Goal: Ask a question

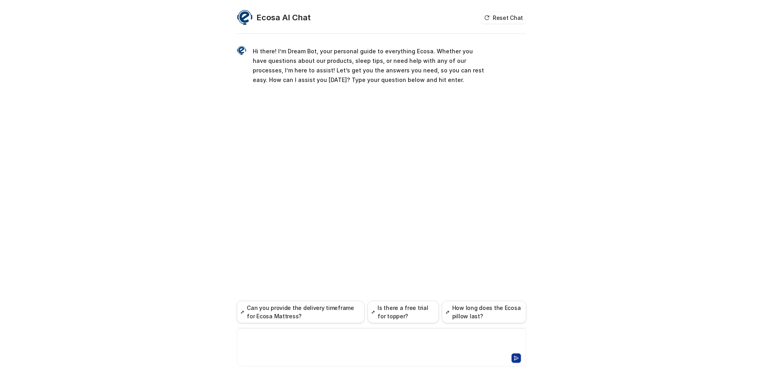
click at [328, 337] on div at bounding box center [381, 342] width 285 height 18
paste div "To enrich screen reader interactions, please activate Accessibility in Grammarl…"
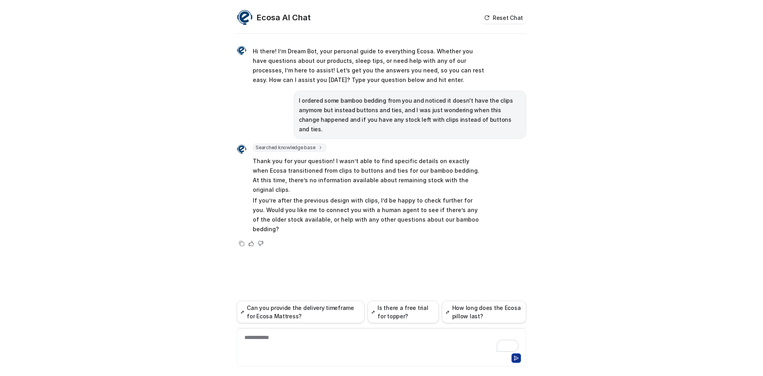
click at [233, 235] on div "**********" at bounding box center [382, 193] width 302 height 366
click at [134, 30] on div "**********" at bounding box center [381, 188] width 763 height 376
